Goal: Find contact information: Find contact information

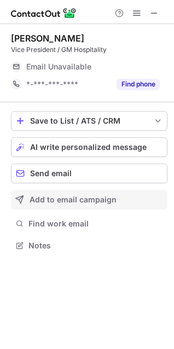
scroll to position [238, 174]
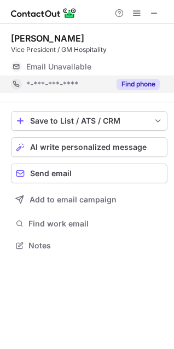
click at [138, 80] on button "Find phone" at bounding box center [137, 84] width 43 height 11
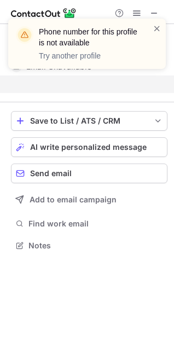
click at [56, 34] on header "Phone number for this profile is not available" at bounding box center [89, 37] width 101 height 22
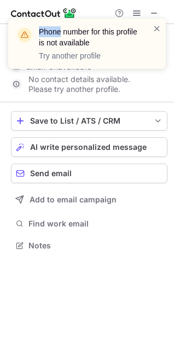
click at [56, 35] on header "Phone number for this profile is not available" at bounding box center [89, 37] width 101 height 22
